Goal: Transaction & Acquisition: Purchase product/service

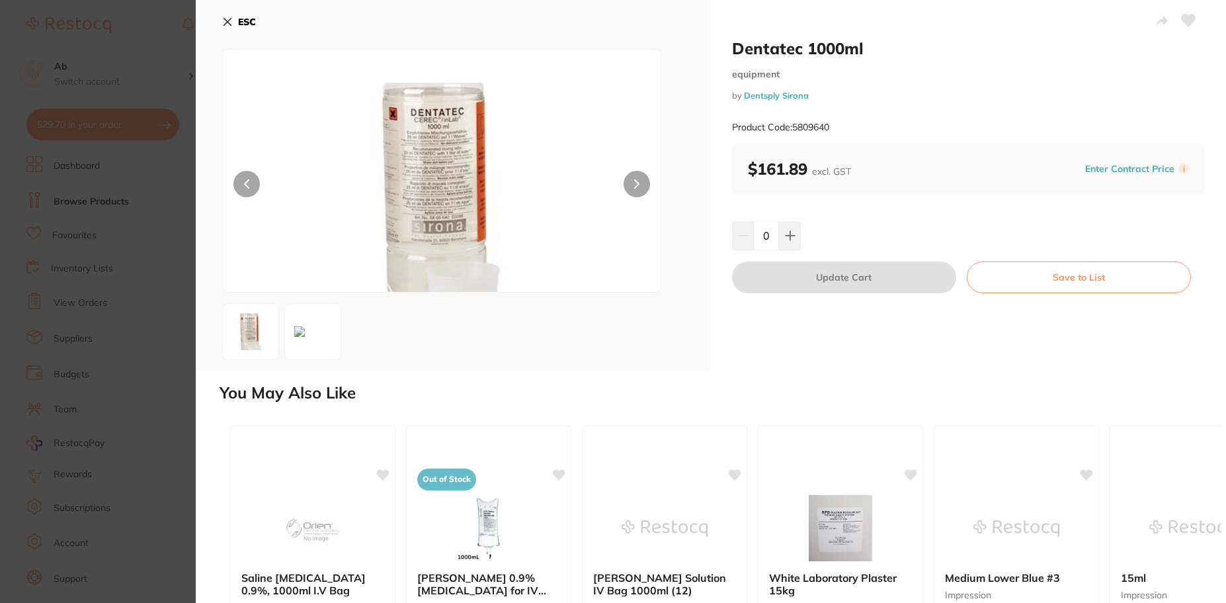
click at [231, 18] on icon at bounding box center [227, 22] width 11 height 11
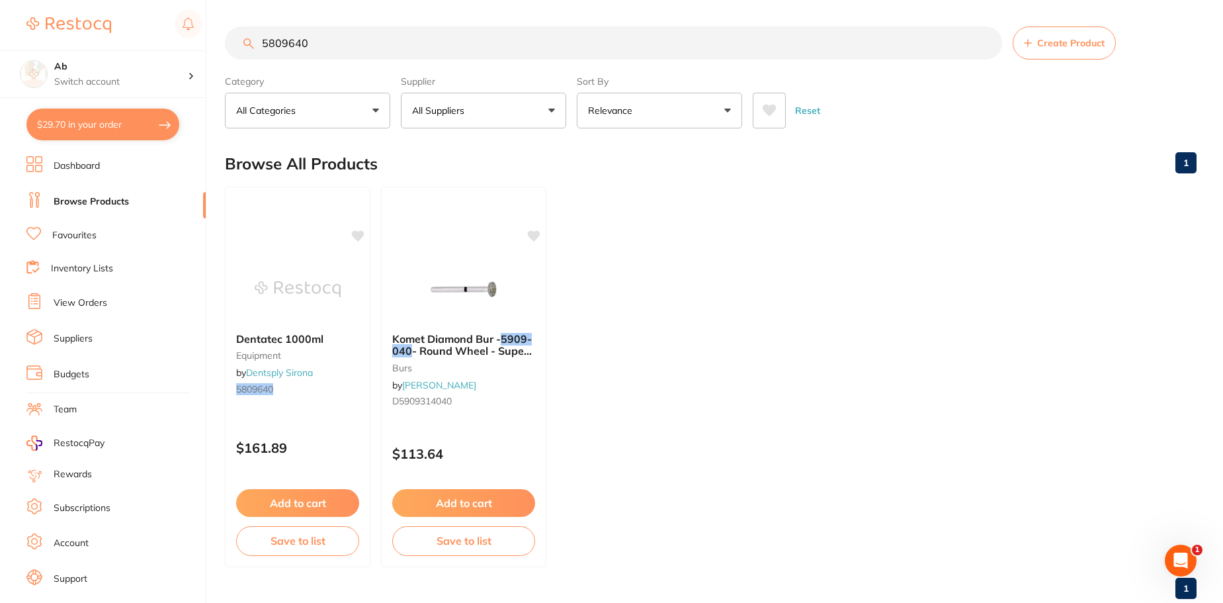
click at [657, 19] on main "5809640 Create Product Category All Categories All Categories burs equipment Cl…" at bounding box center [724, 318] width 998 height 636
click at [649, 40] on input "5809640" at bounding box center [613, 42] width 777 height 33
type input "5"
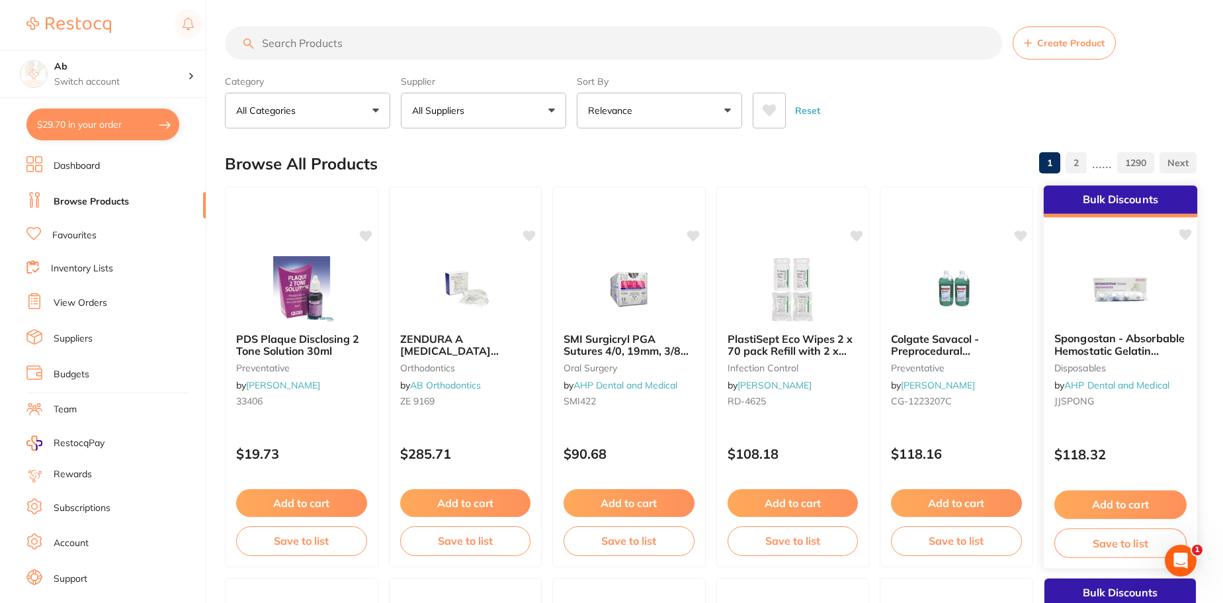
click at [1120, 315] on img at bounding box center [1120, 288] width 87 height 67
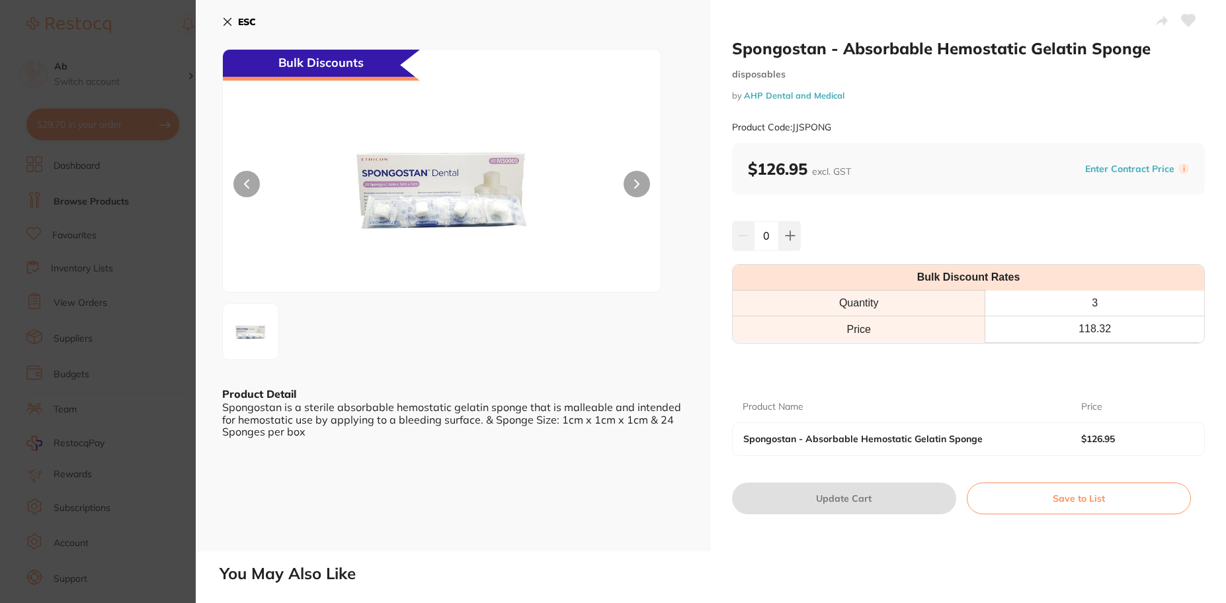
click at [228, 21] on icon at bounding box center [227, 22] width 7 height 7
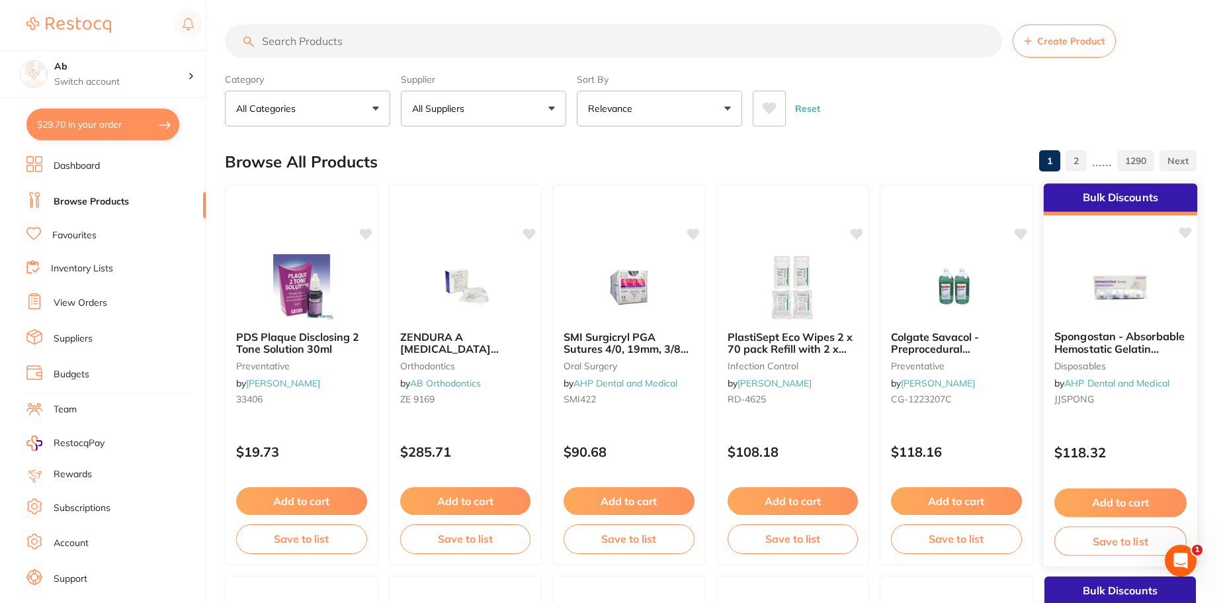
click at [1084, 499] on button "Add to cart" at bounding box center [1120, 502] width 132 height 28
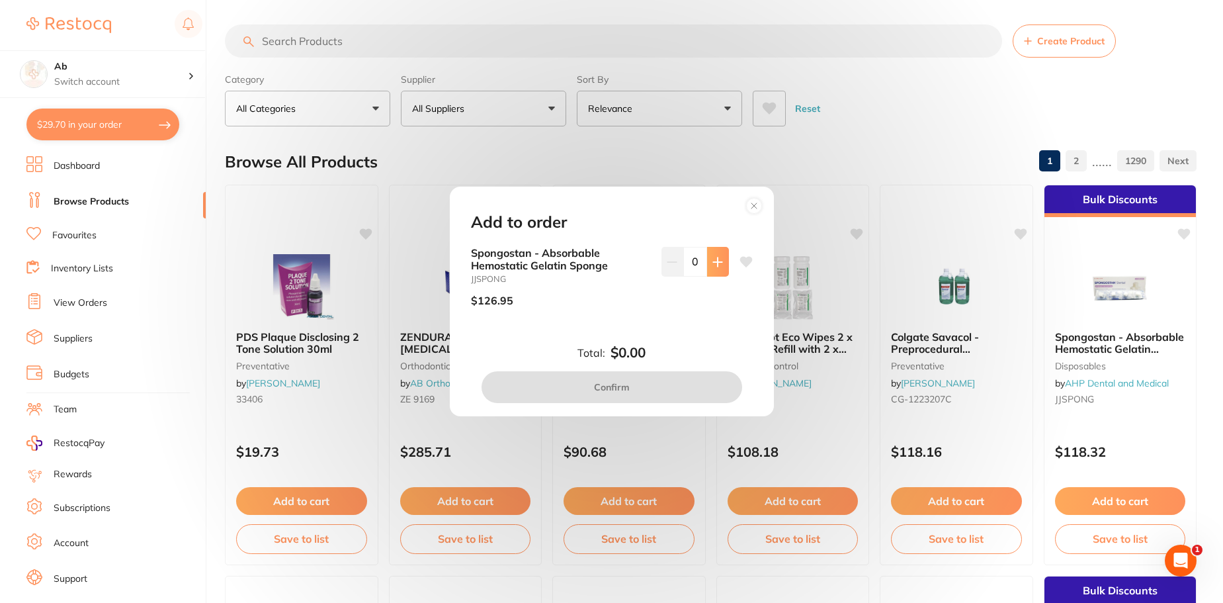
click at [712, 255] on button at bounding box center [718, 261] width 22 height 29
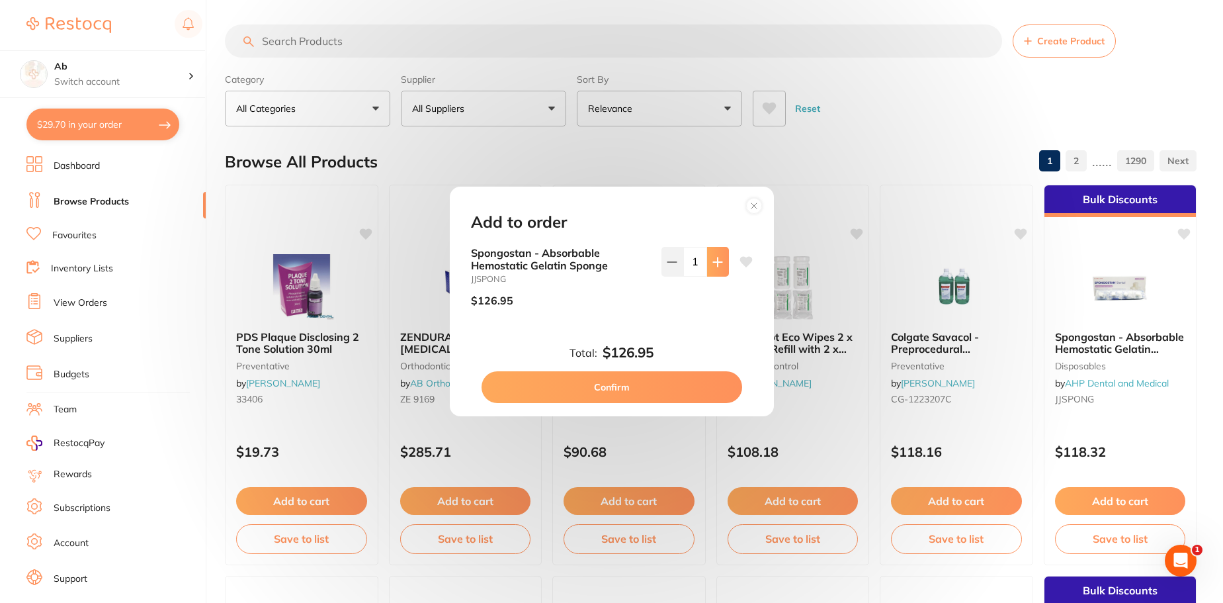
drag, startPoint x: 750, startPoint y: 209, endPoint x: 718, endPoint y: 261, distance: 61.5
click at [718, 261] on div "Add to order Spongostan - Absorbable Hemostatic Gelatin Sponge JJSPONG $126.95 …" at bounding box center [612, 301] width 324 height 229
click at [718, 261] on icon at bounding box center [717, 261] width 9 height 9
click at [718, 261] on icon at bounding box center [717, 262] width 11 height 11
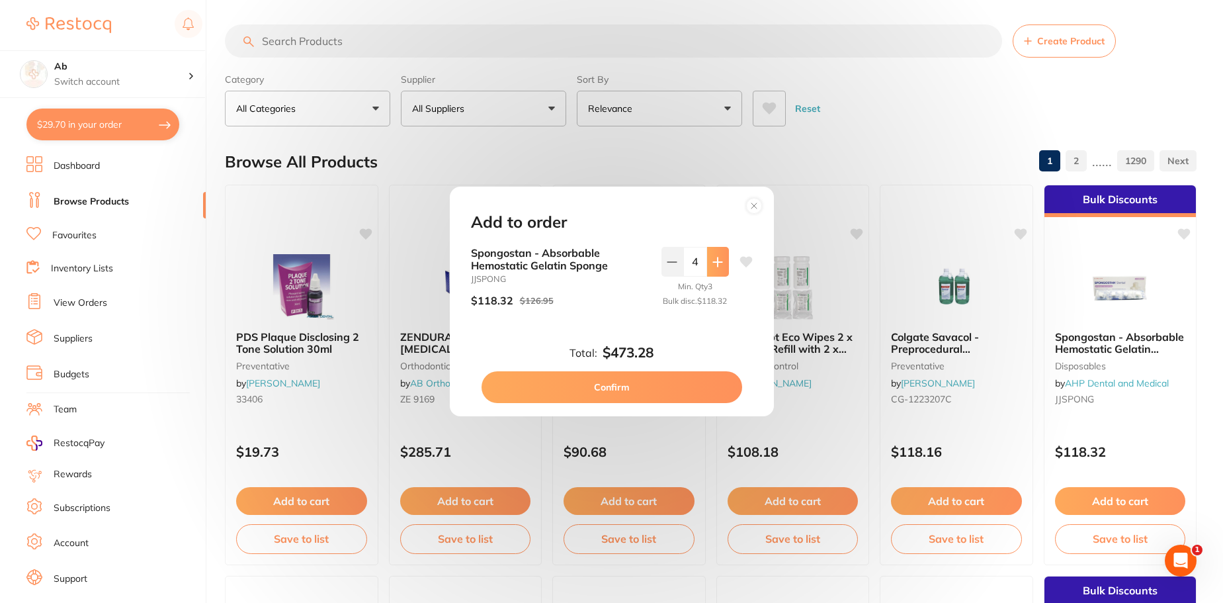
click at [718, 261] on icon at bounding box center [717, 262] width 11 height 11
type input "5"
click at [747, 199] on circle at bounding box center [753, 205] width 15 height 15
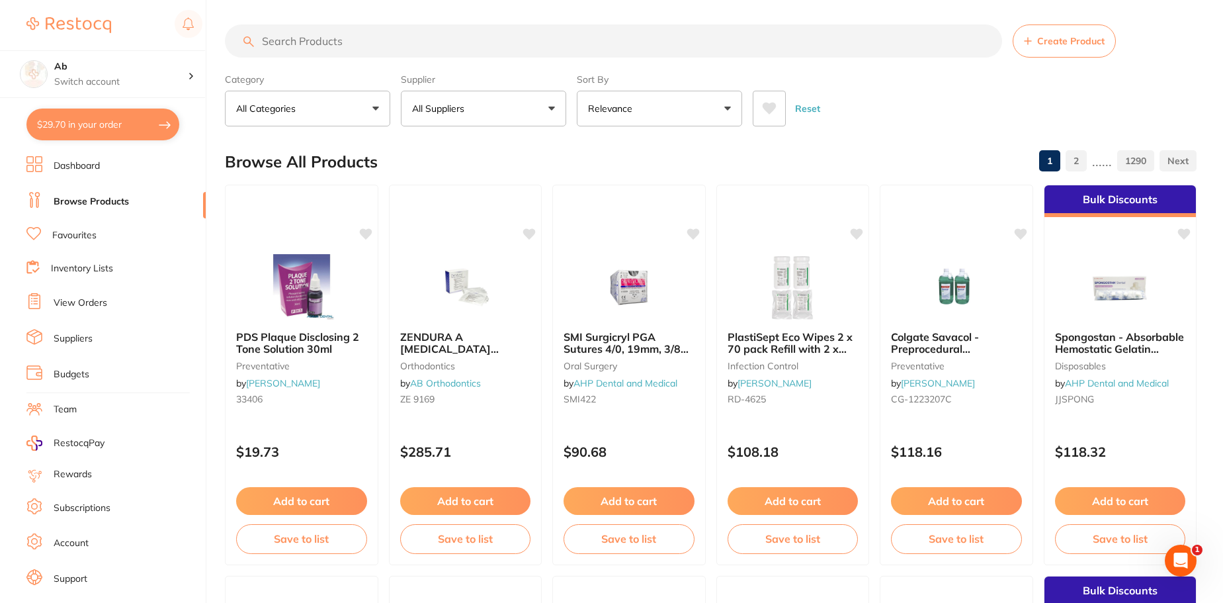
click at [511, 101] on button "All Suppliers" at bounding box center [483, 109] width 165 height 36
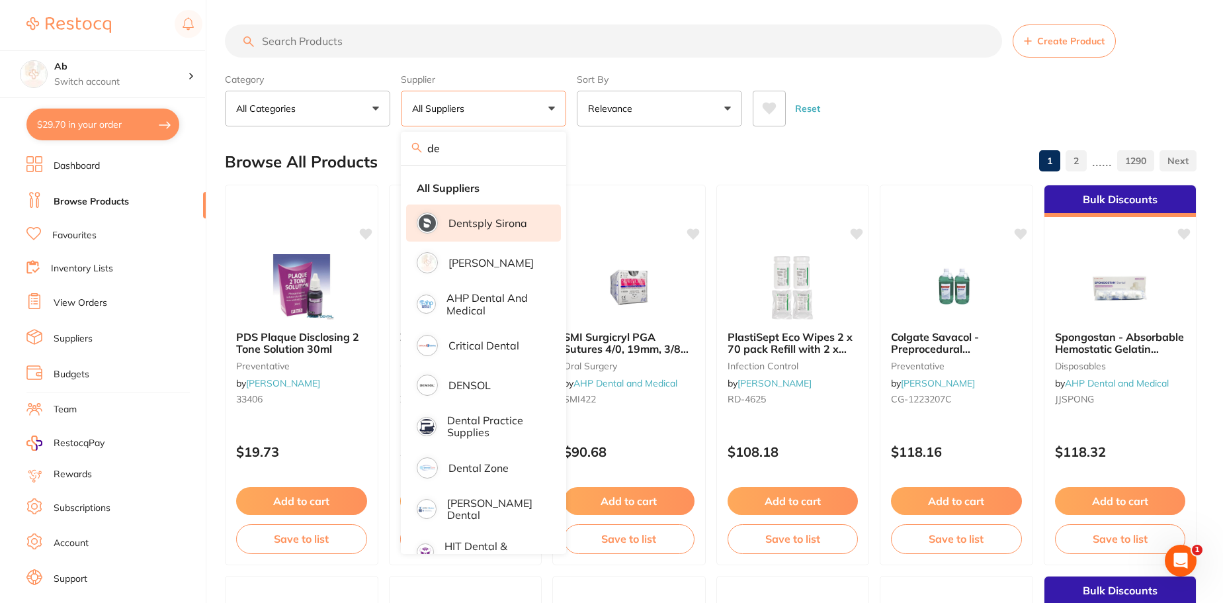
type input "de"
click at [513, 224] on p "Dentsply Sirona" at bounding box center [487, 223] width 79 height 12
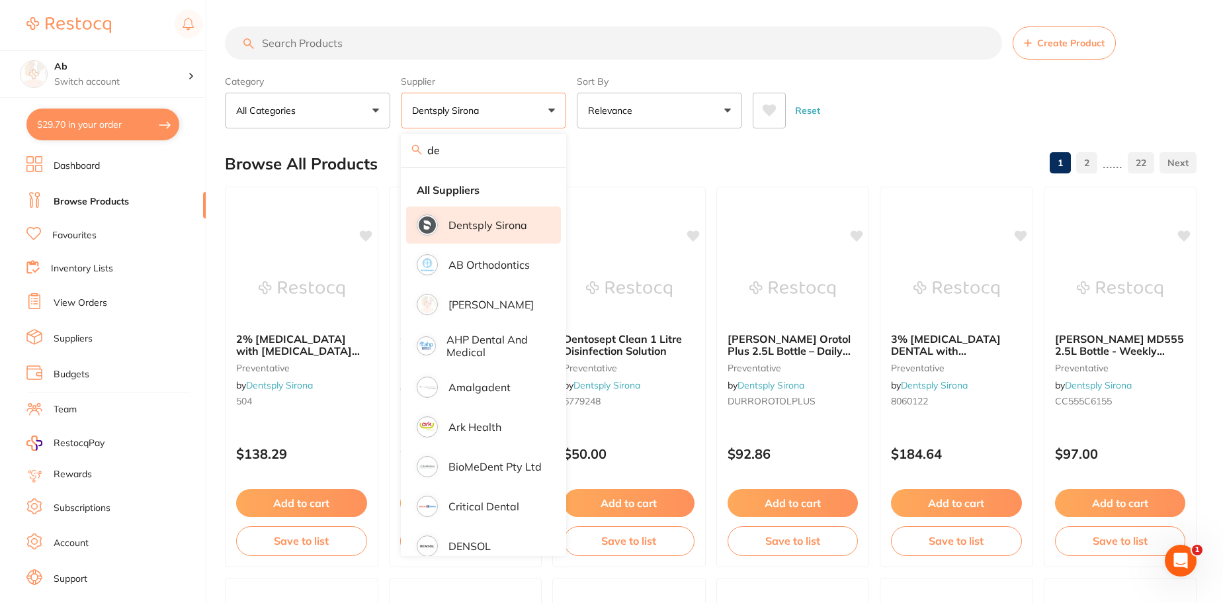
click at [147, 126] on button "$29.70 in your order" at bounding box center [102, 124] width 153 height 32
checkbox input "true"
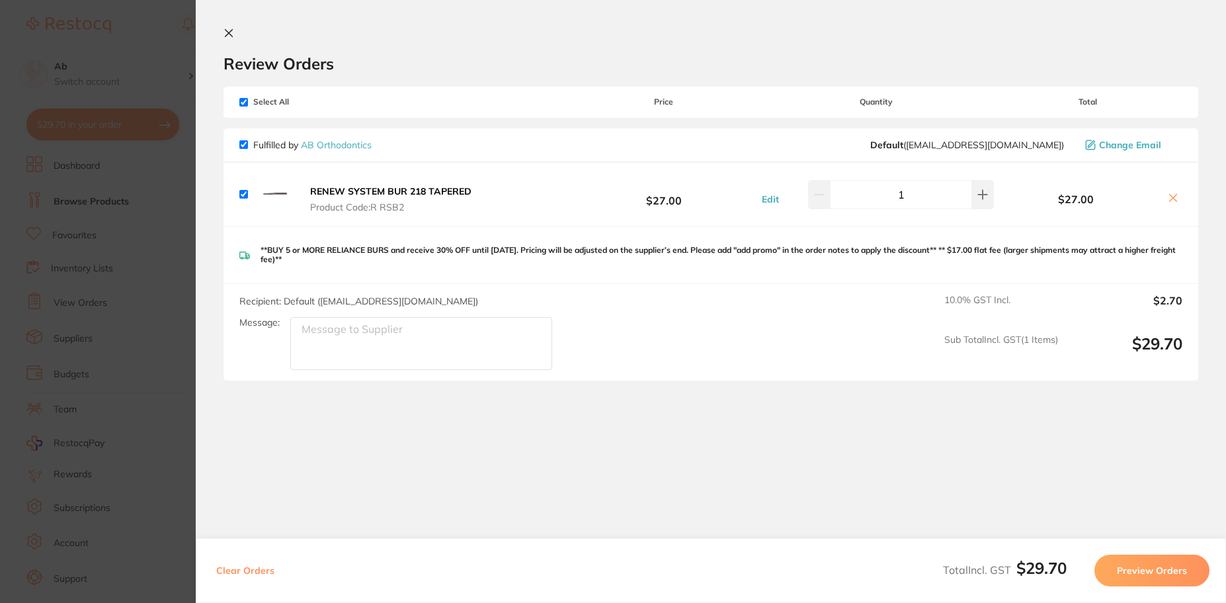
click at [1169, 194] on icon at bounding box center [1173, 197] width 11 height 11
checkbox input "false"
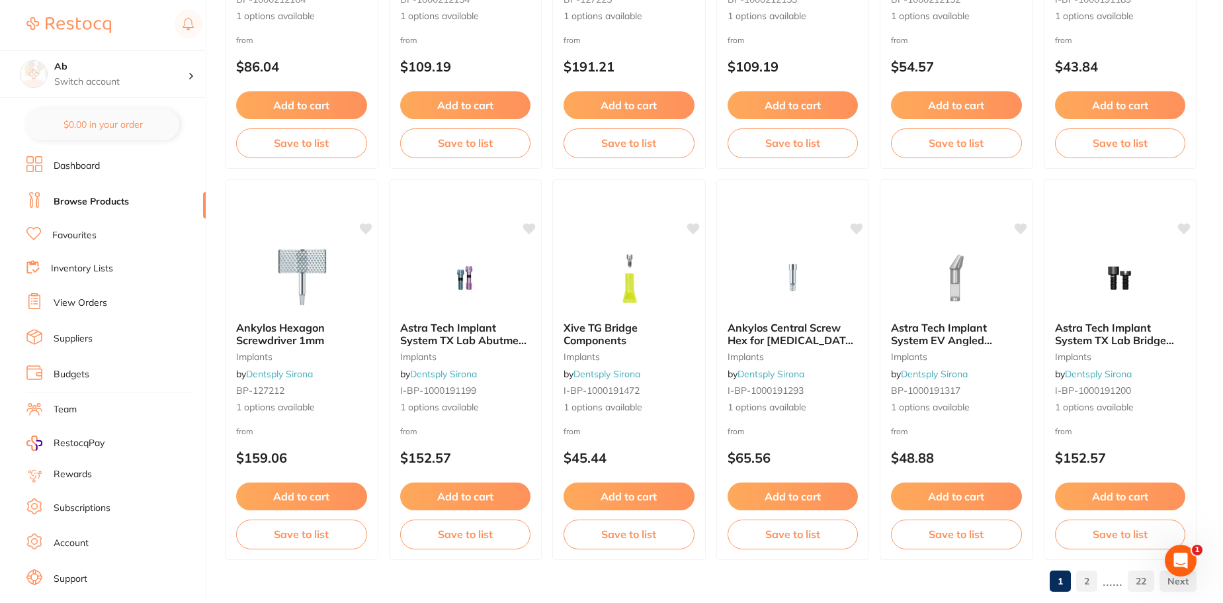
scroll to position [3160, 0]
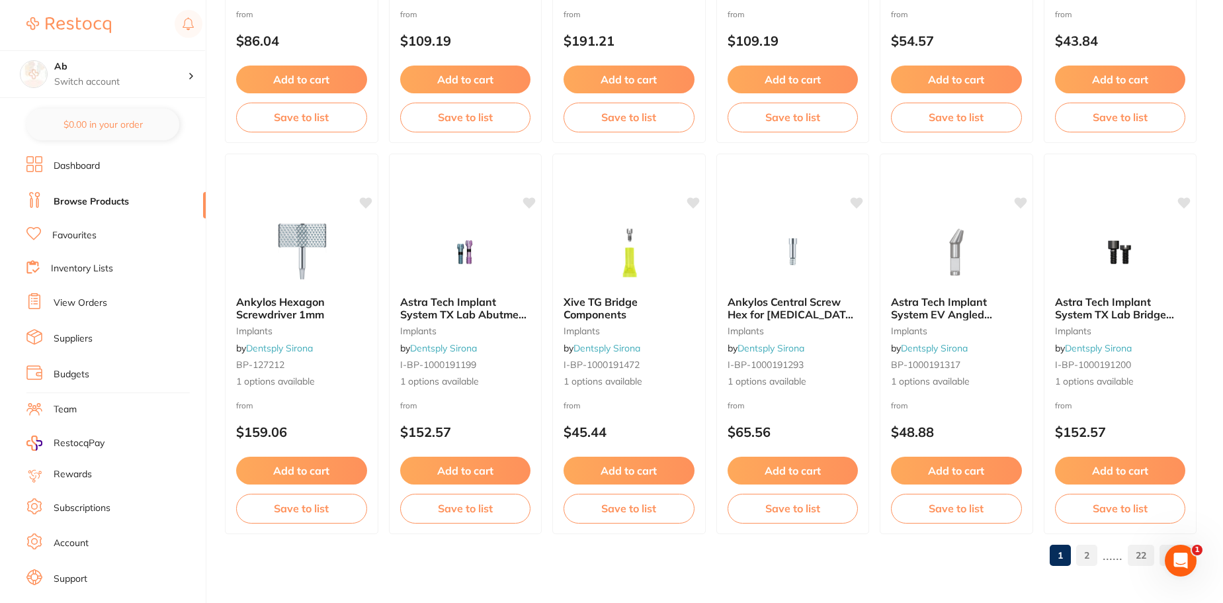
click at [1118, 556] on p "......" at bounding box center [1113, 554] width 20 height 15
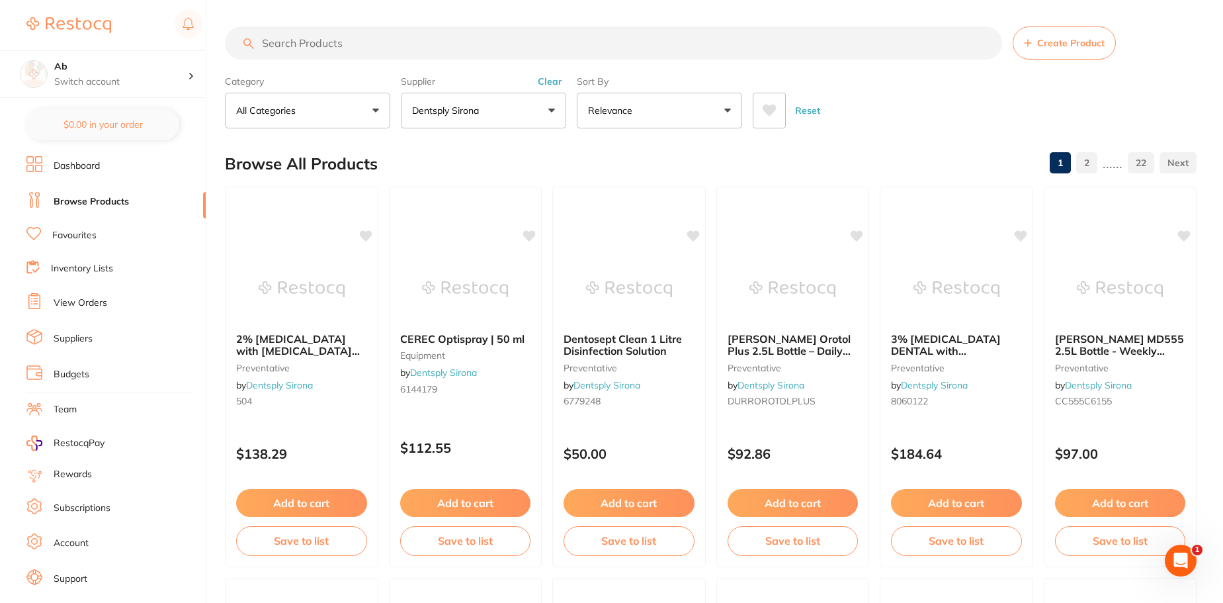
click at [1087, 162] on link "2" at bounding box center [1086, 162] width 21 height 26
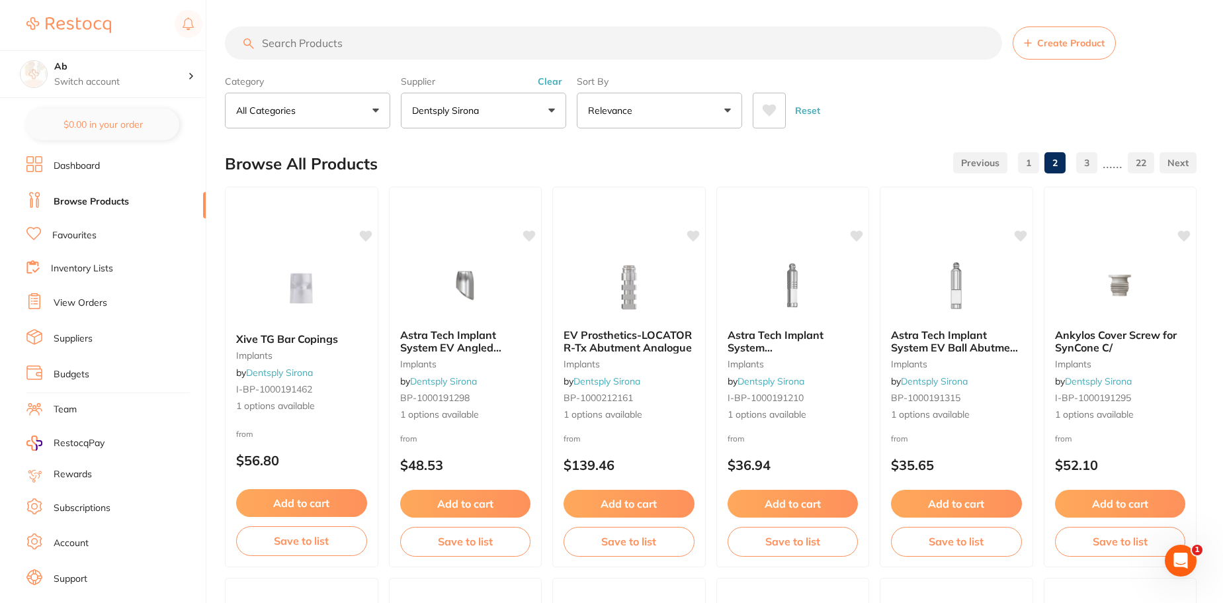
click at [1087, 162] on link "3" at bounding box center [1086, 162] width 21 height 26
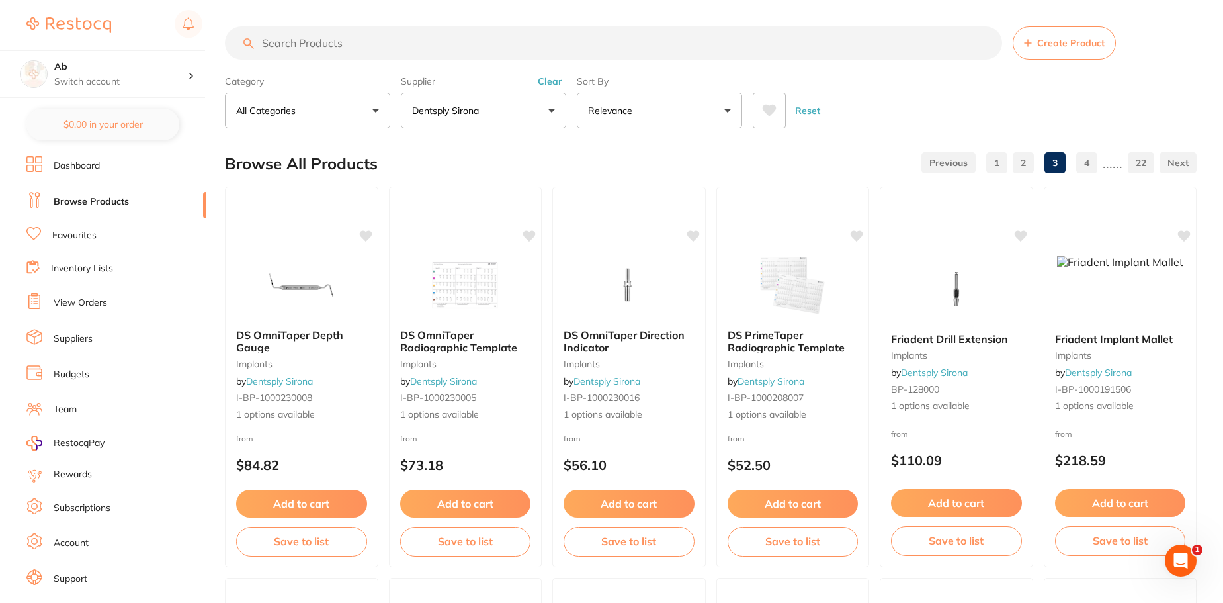
click at [1087, 162] on link "4" at bounding box center [1086, 162] width 21 height 26
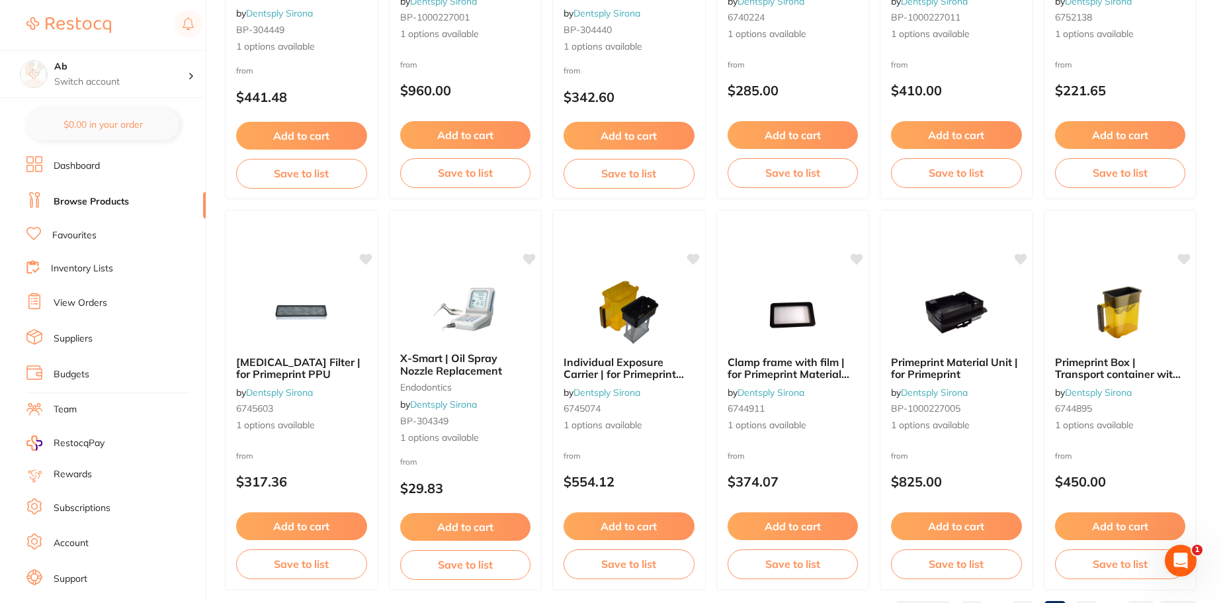
scroll to position [3160, 0]
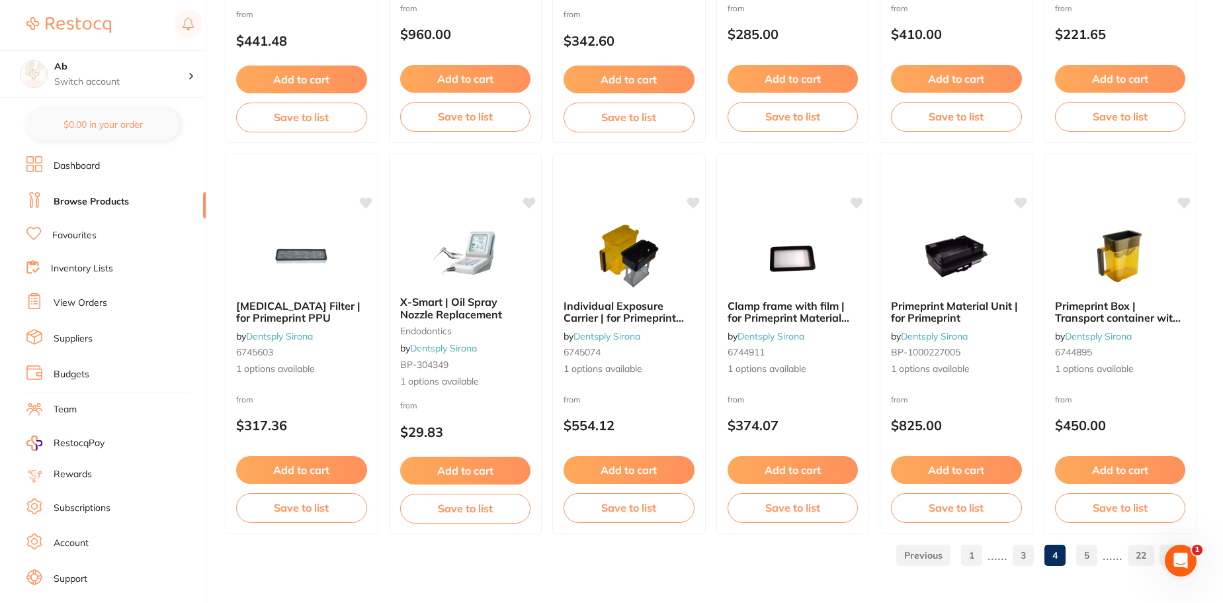
click at [1087, 549] on link "5" at bounding box center [1086, 555] width 21 height 26
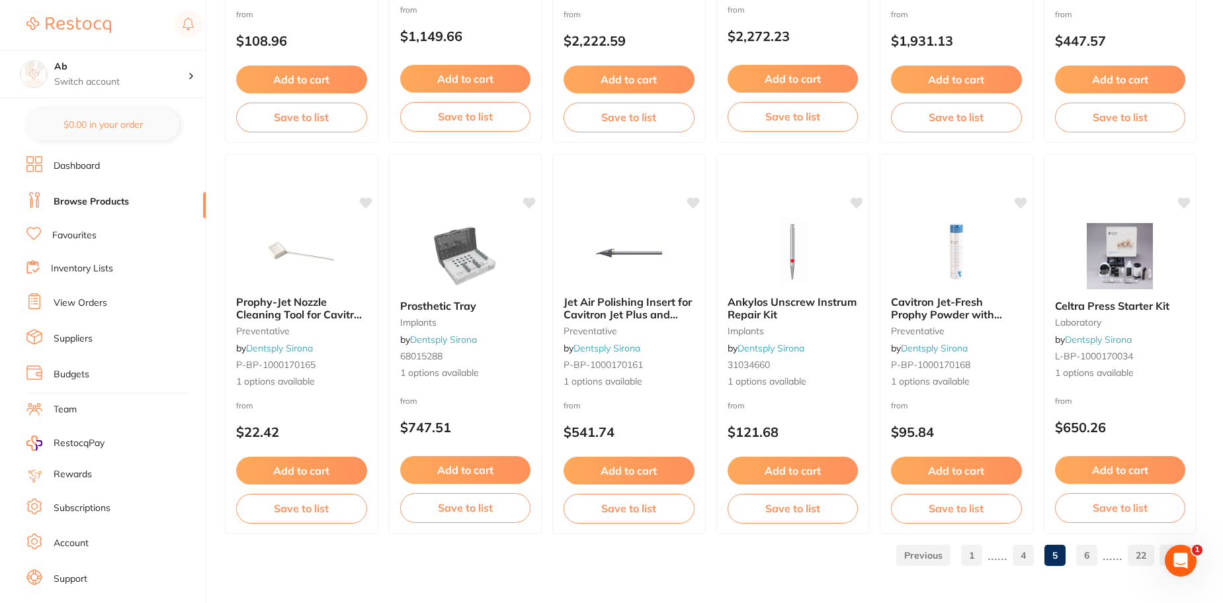
click at [1091, 552] on link "6" at bounding box center [1086, 555] width 21 height 26
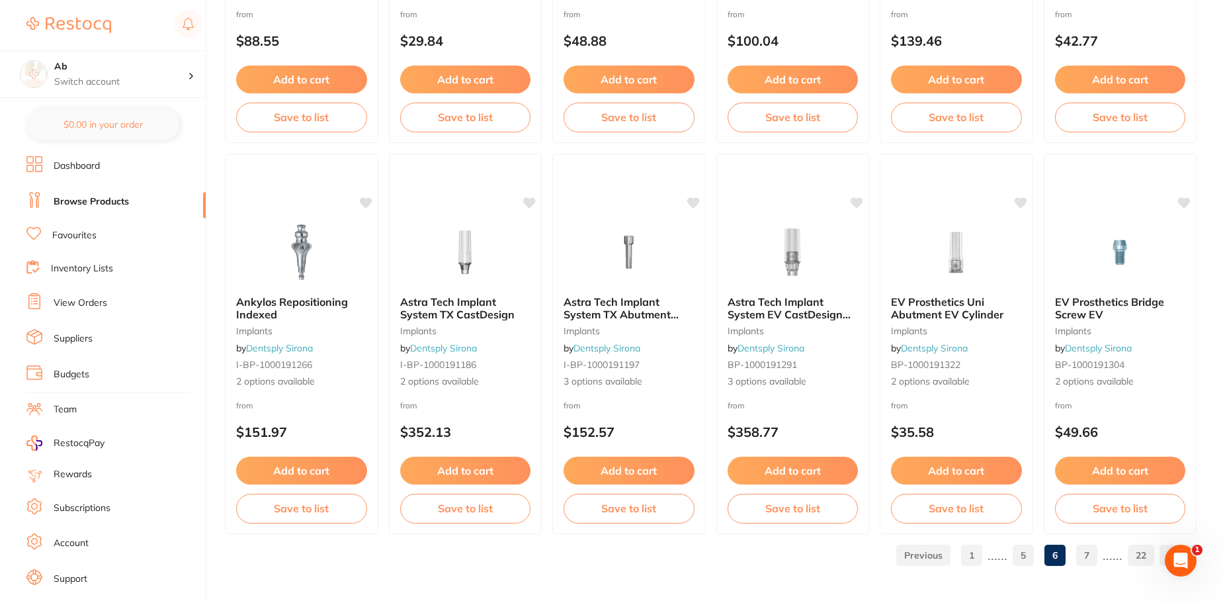
scroll to position [0, 0]
click at [1082, 550] on link "7" at bounding box center [1086, 555] width 21 height 26
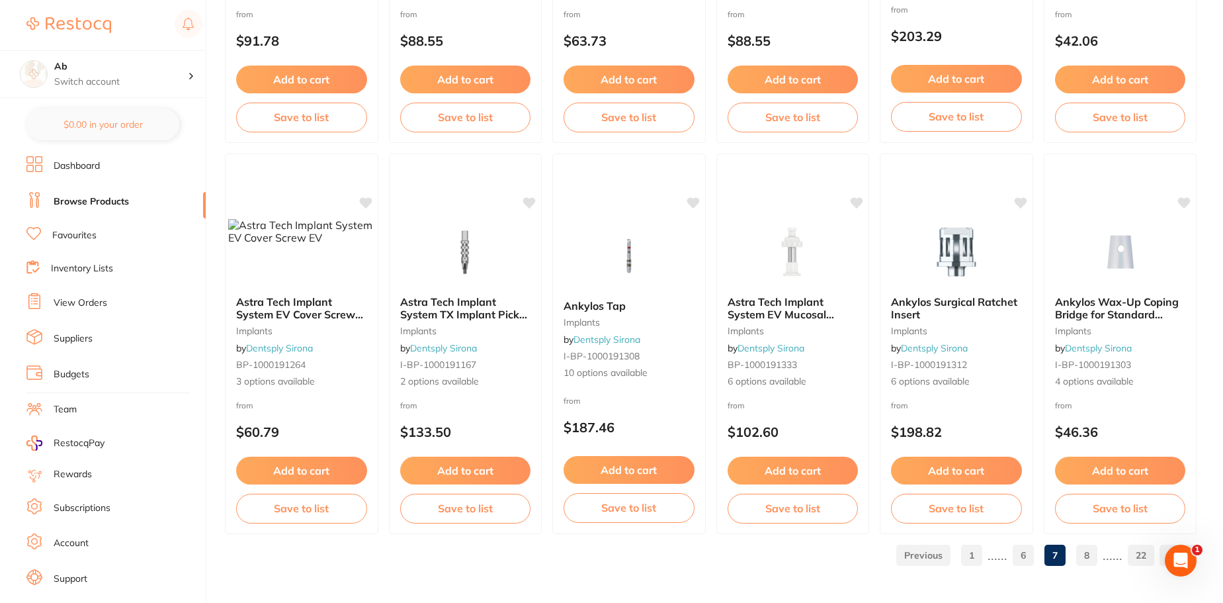
click at [1082, 552] on link "8" at bounding box center [1086, 555] width 21 height 26
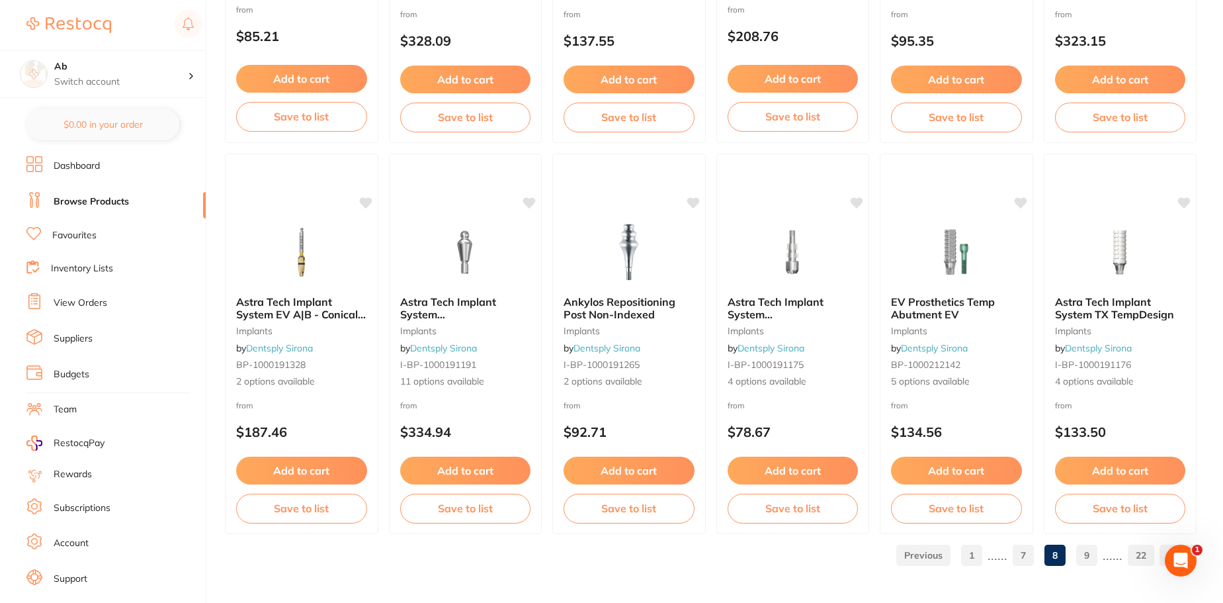
click at [1089, 560] on link "9" at bounding box center [1086, 555] width 21 height 26
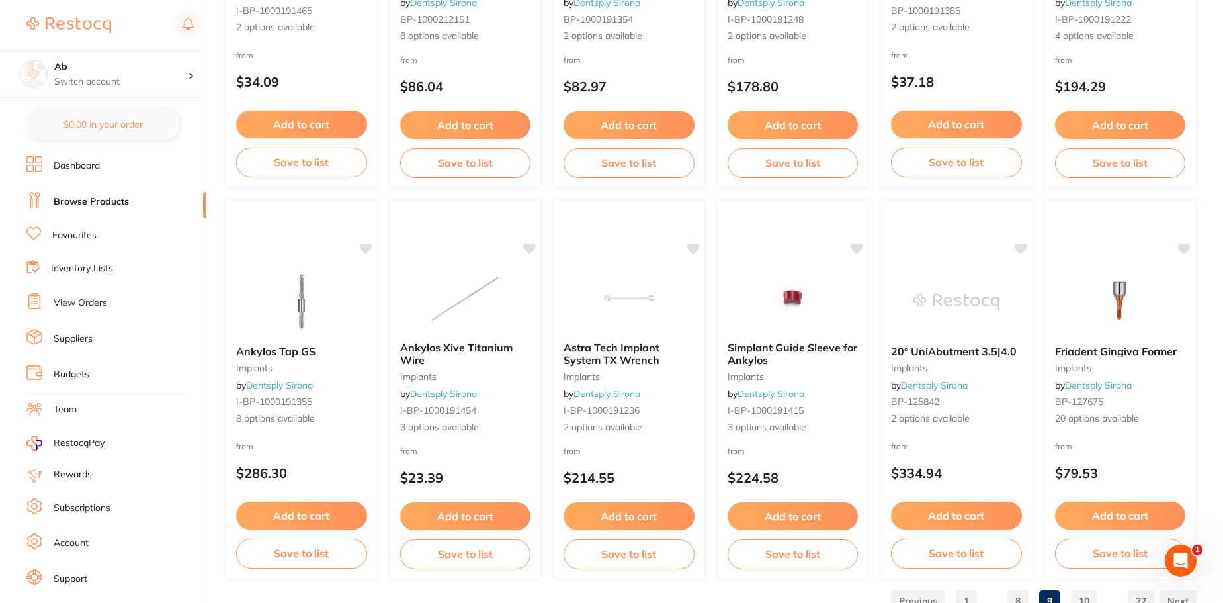
scroll to position [3160, 0]
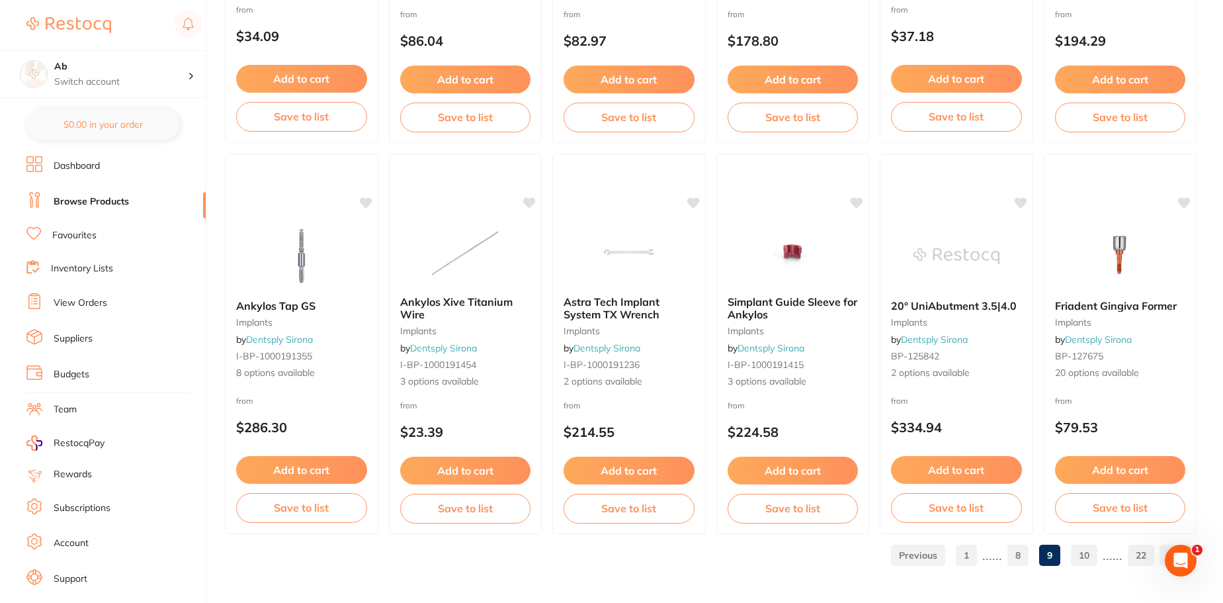
click at [1077, 544] on link "10" at bounding box center [1084, 555] width 26 height 26
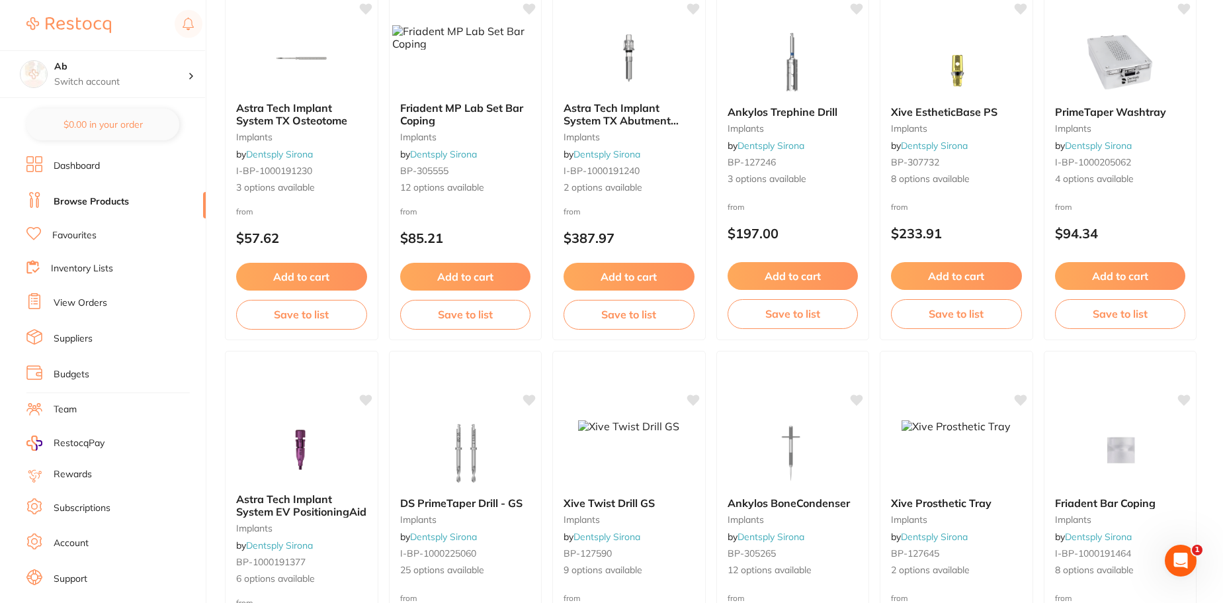
scroll to position [0, 0]
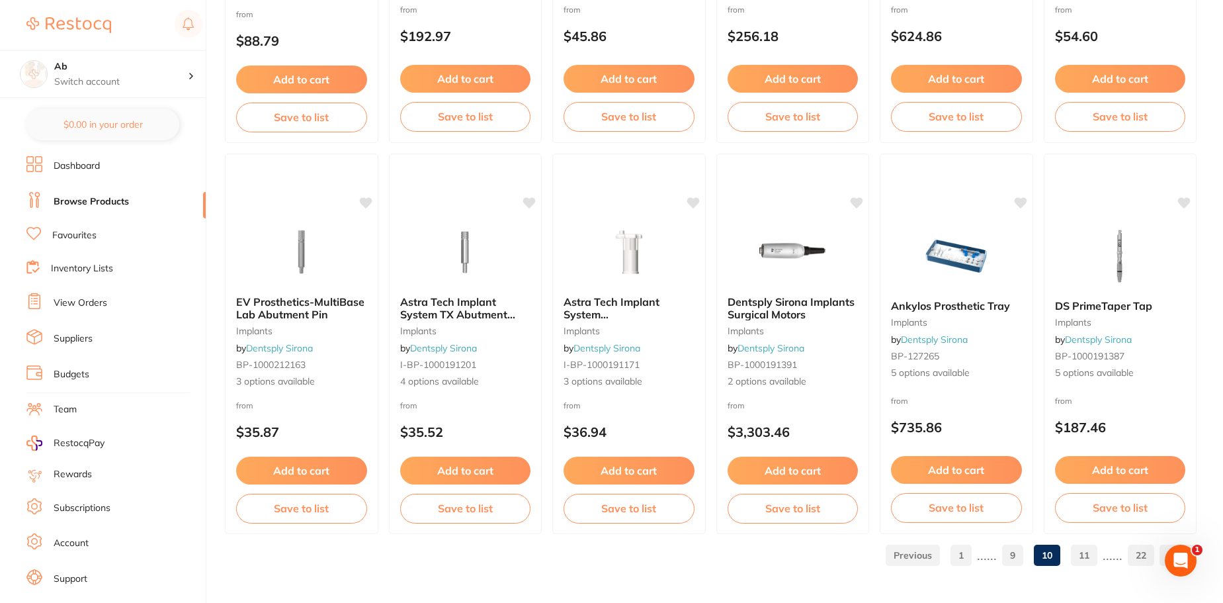
click at [1072, 550] on link "11" at bounding box center [1084, 555] width 26 height 26
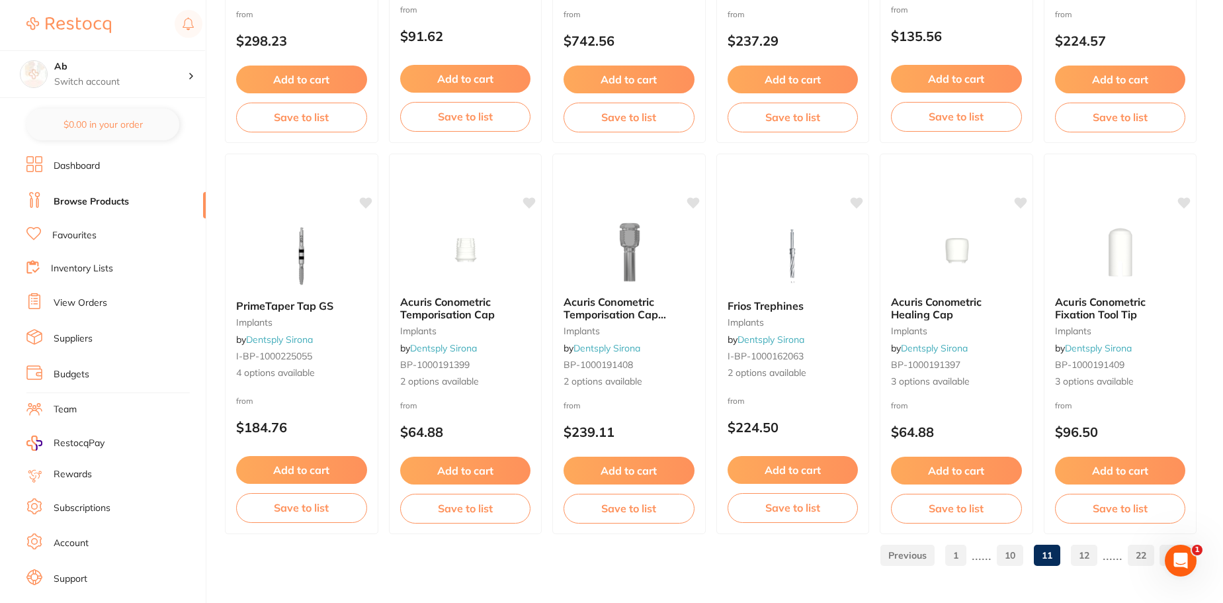
click at [1088, 554] on link "12" at bounding box center [1084, 555] width 26 height 26
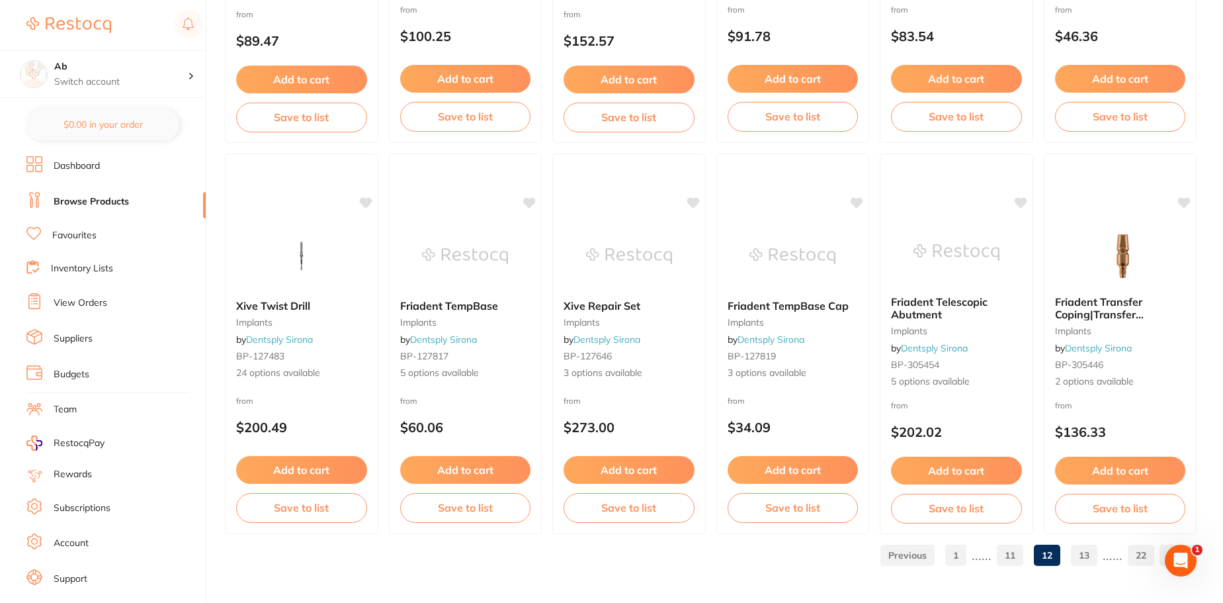
click at [1087, 556] on link "13" at bounding box center [1084, 555] width 26 height 26
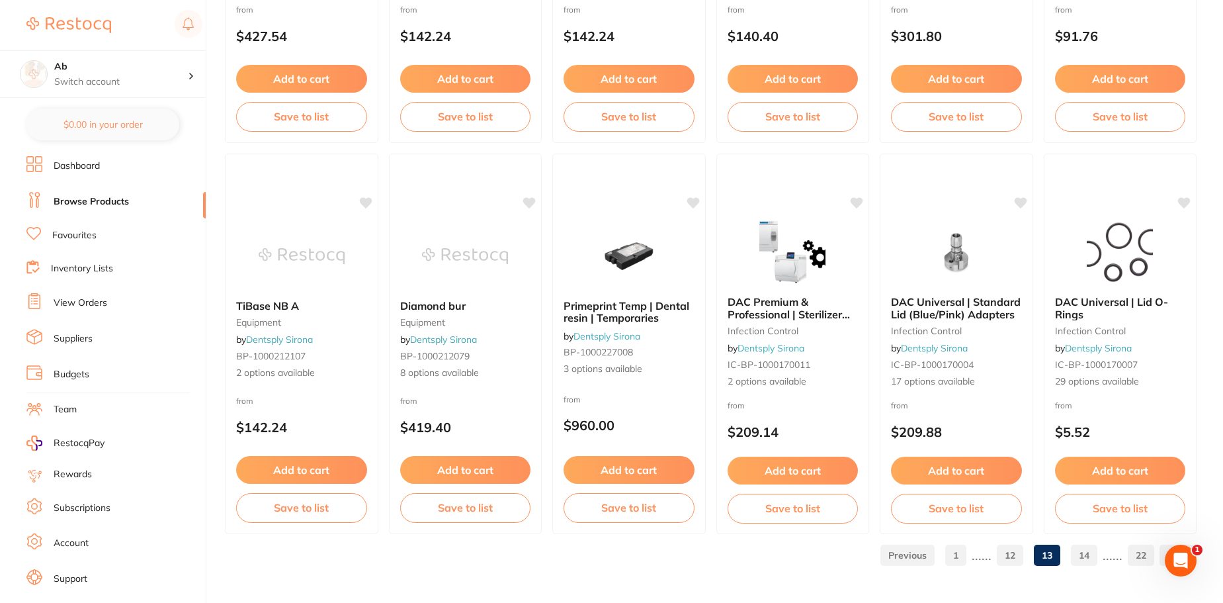
click at [1087, 556] on link "14" at bounding box center [1084, 555] width 26 height 26
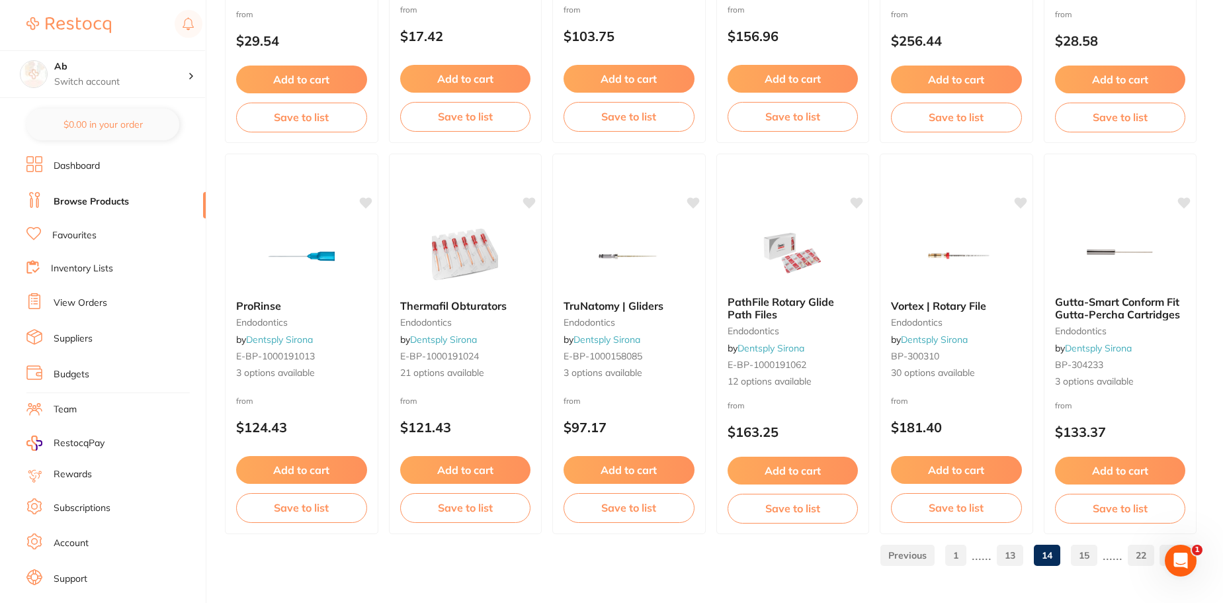
click at [1085, 563] on link "15" at bounding box center [1084, 555] width 26 height 26
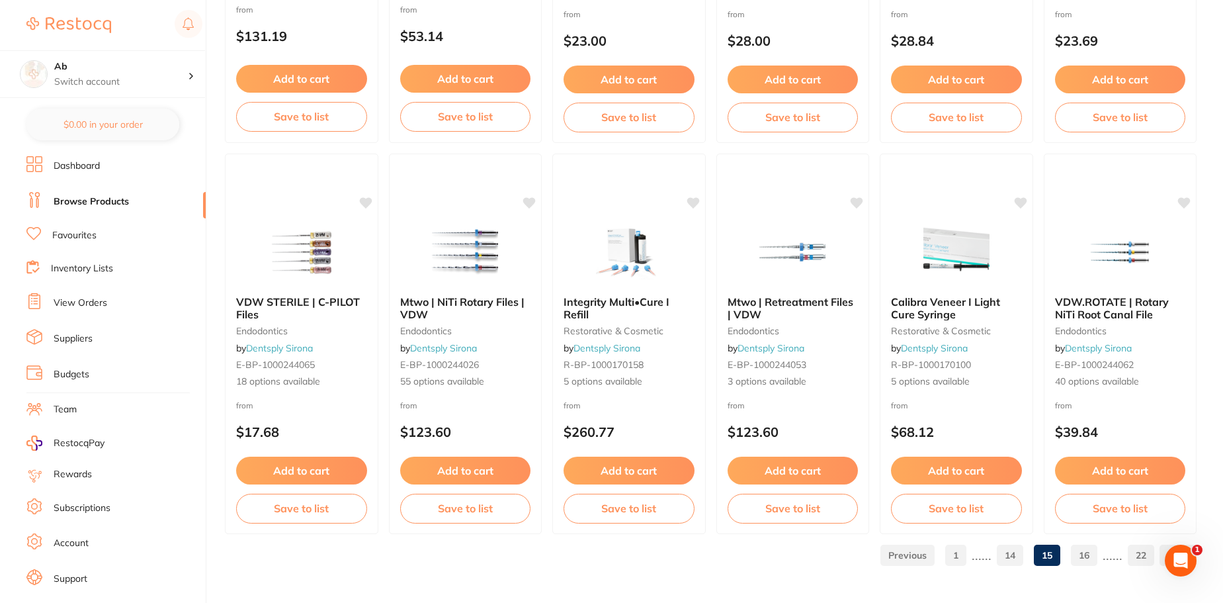
click at [1079, 562] on link "16" at bounding box center [1084, 555] width 26 height 26
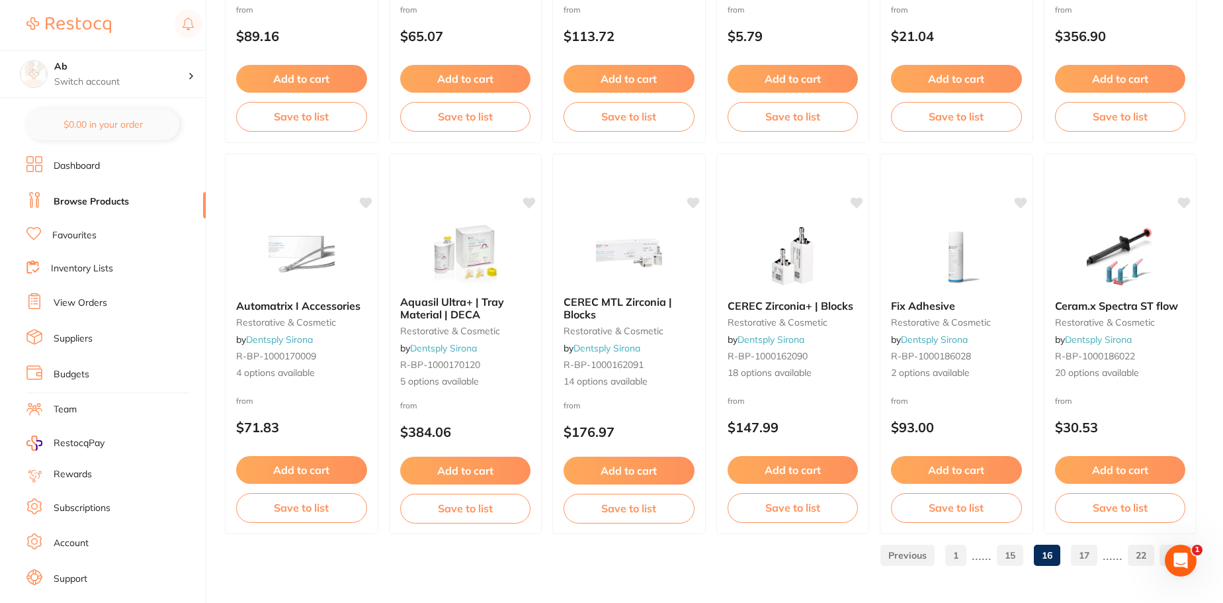
click at [1083, 554] on link "17" at bounding box center [1084, 555] width 26 height 26
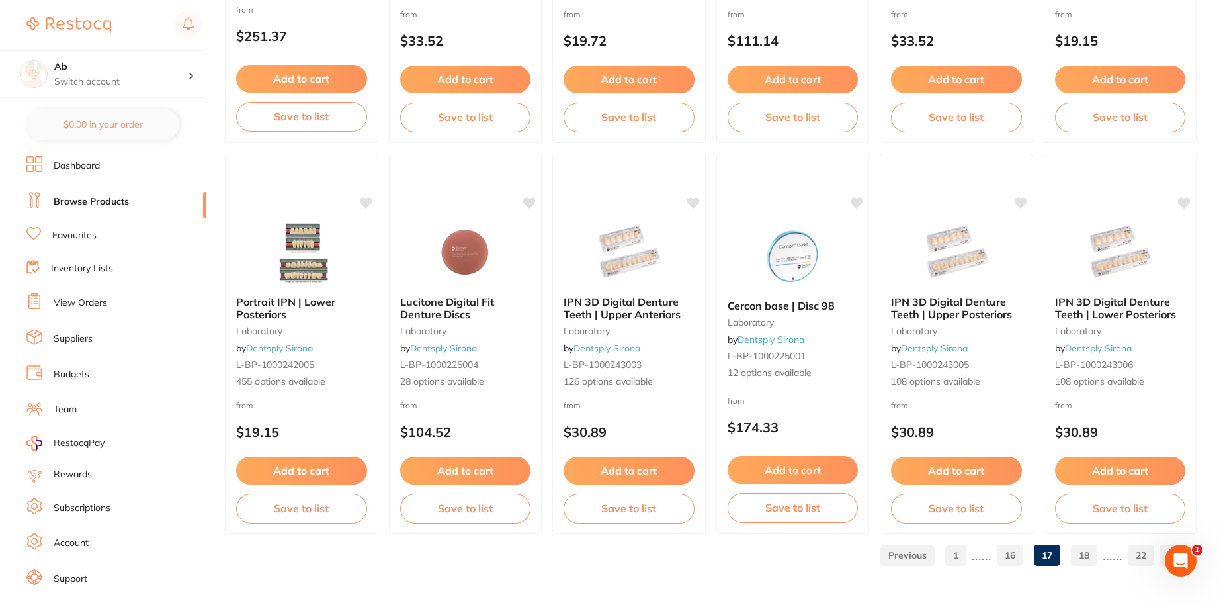
click at [1073, 548] on link "18" at bounding box center [1084, 555] width 26 height 26
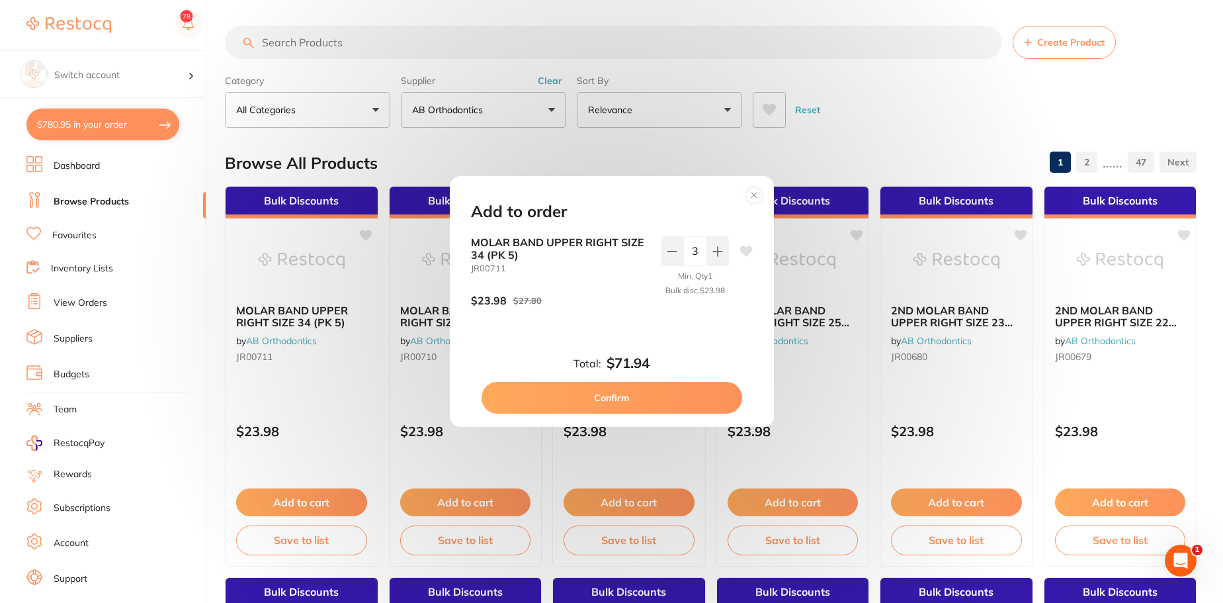
click at [746, 196] on circle at bounding box center [753, 194] width 15 height 15
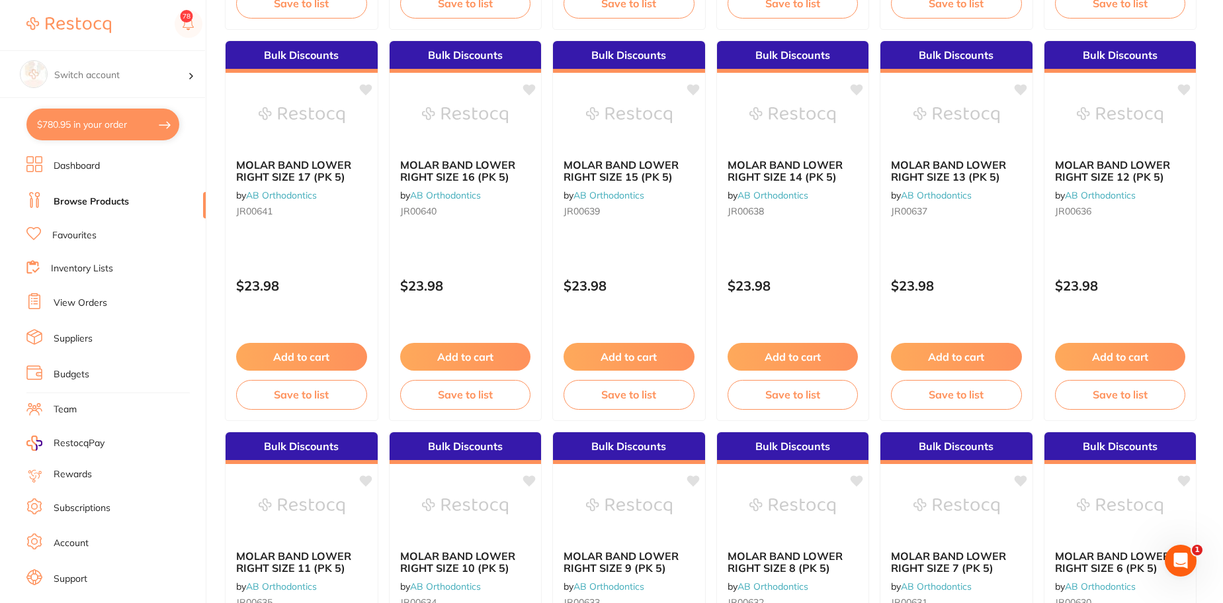
scroll to position [3160, 0]
